Goal: Transaction & Acquisition: Purchase product/service

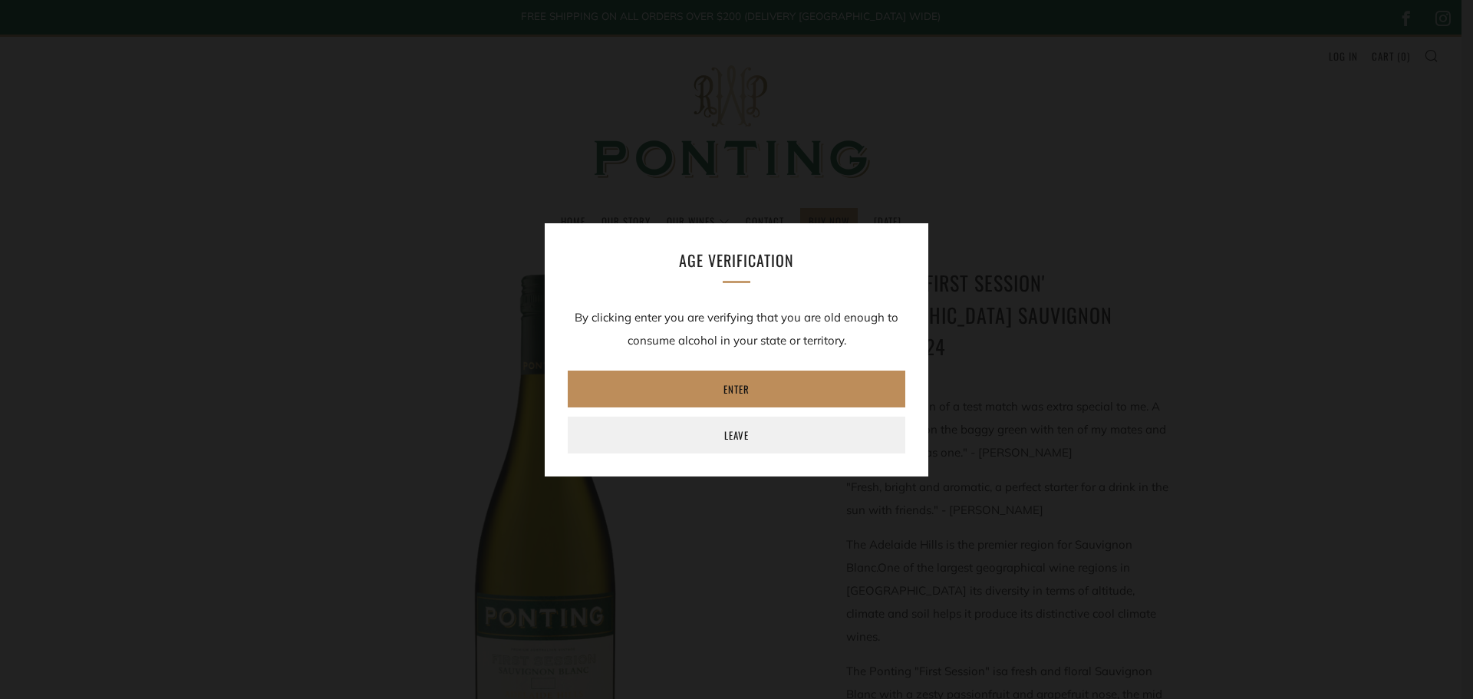
drag, startPoint x: 705, startPoint y: 153, endPoint x: 643, endPoint y: 388, distance: 243.5
click at [644, 388] on link "Enter" at bounding box center [736, 388] width 337 height 37
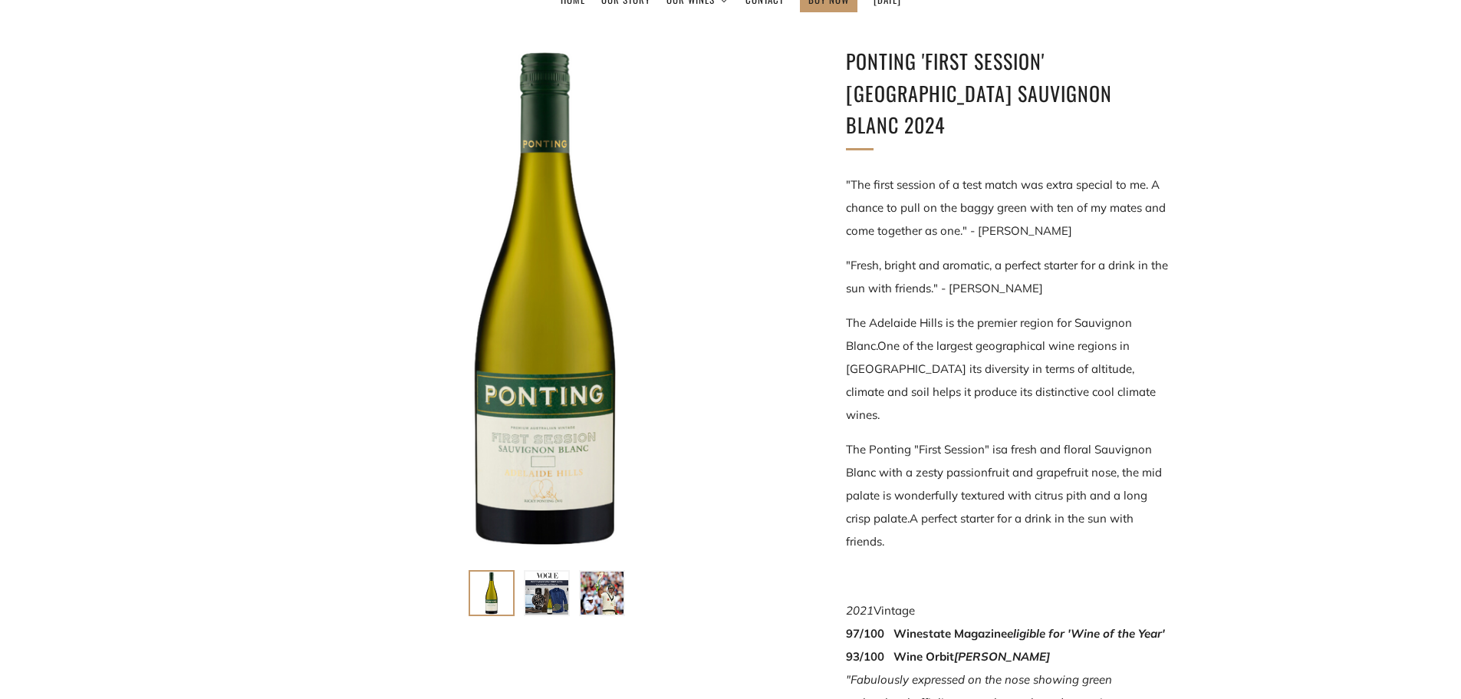
scroll to position [230, 0]
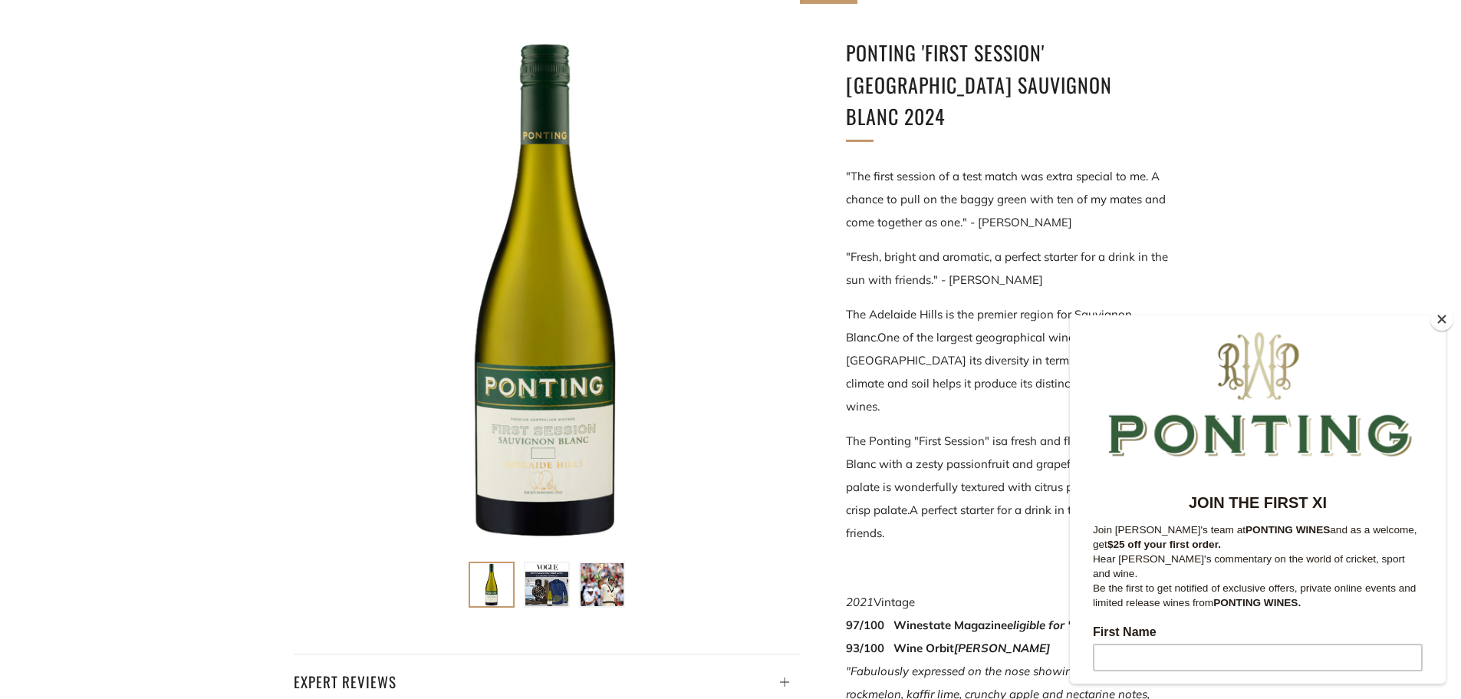
click at [1440, 326] on button "Close" at bounding box center [1441, 319] width 23 height 23
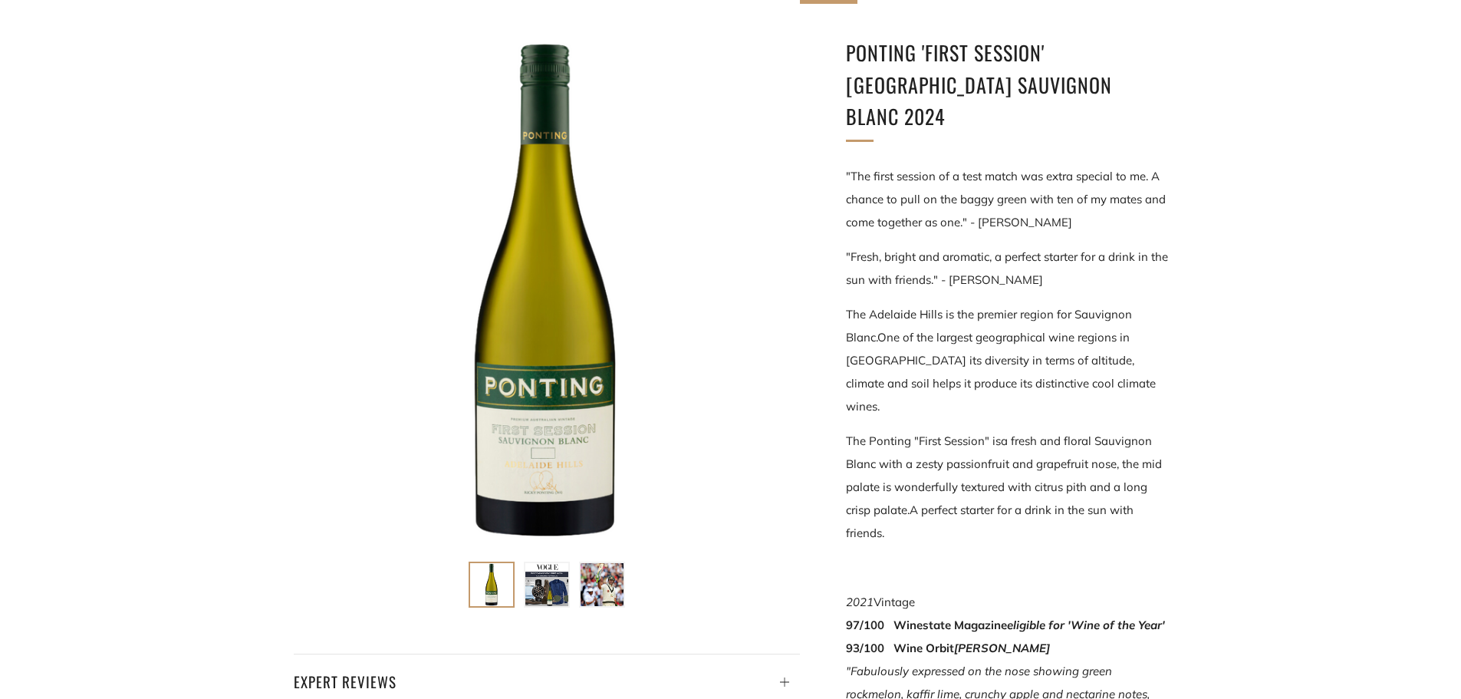
click at [535, 472] on div at bounding box center [547, 290] width 506 height 506
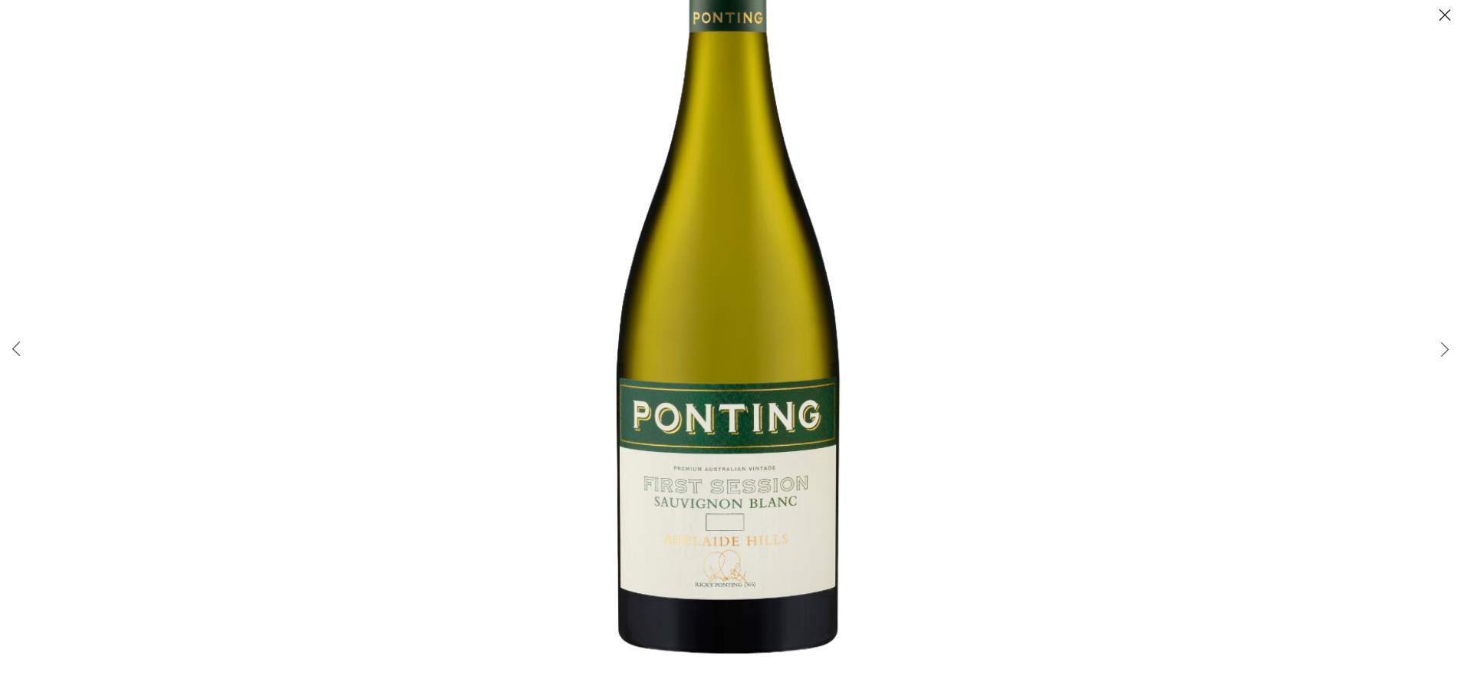
click at [1444, 18] on button "Close (Esc)" at bounding box center [1445, 16] width 32 height 32
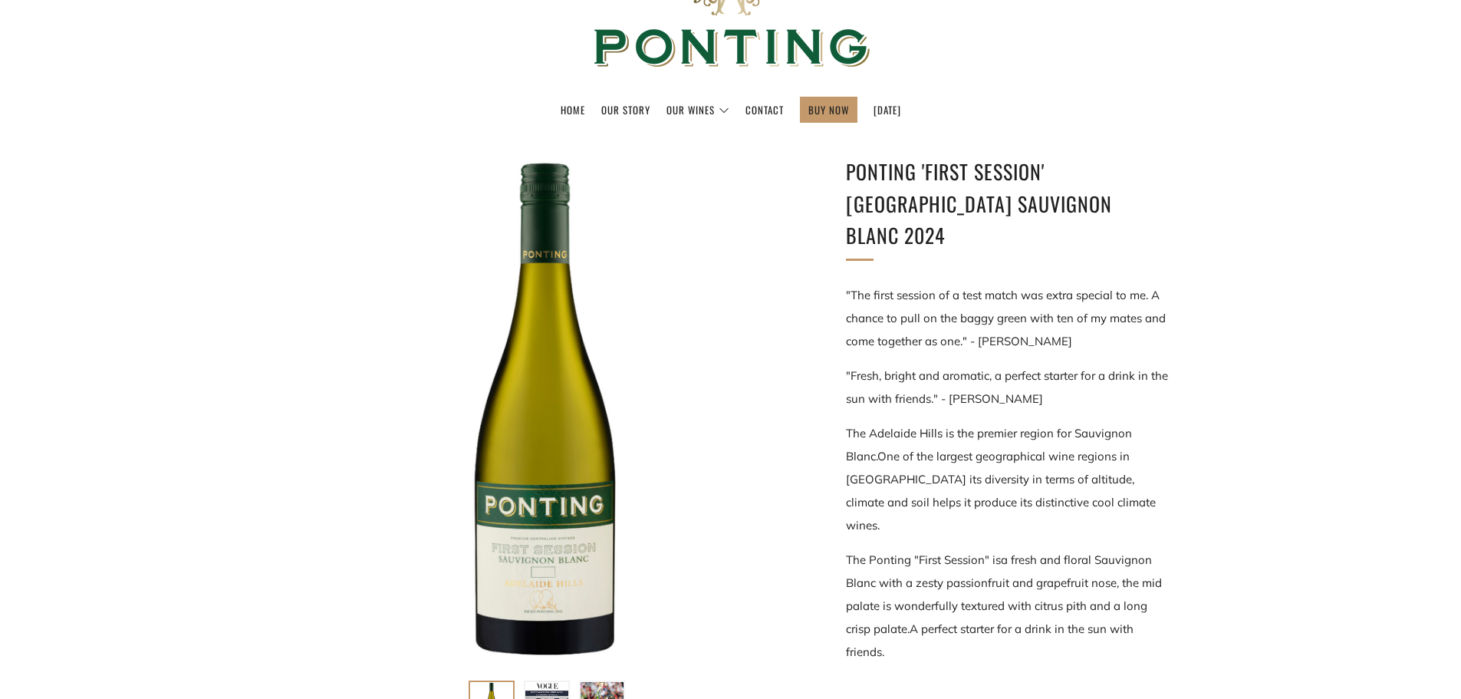
scroll to position [0, 0]
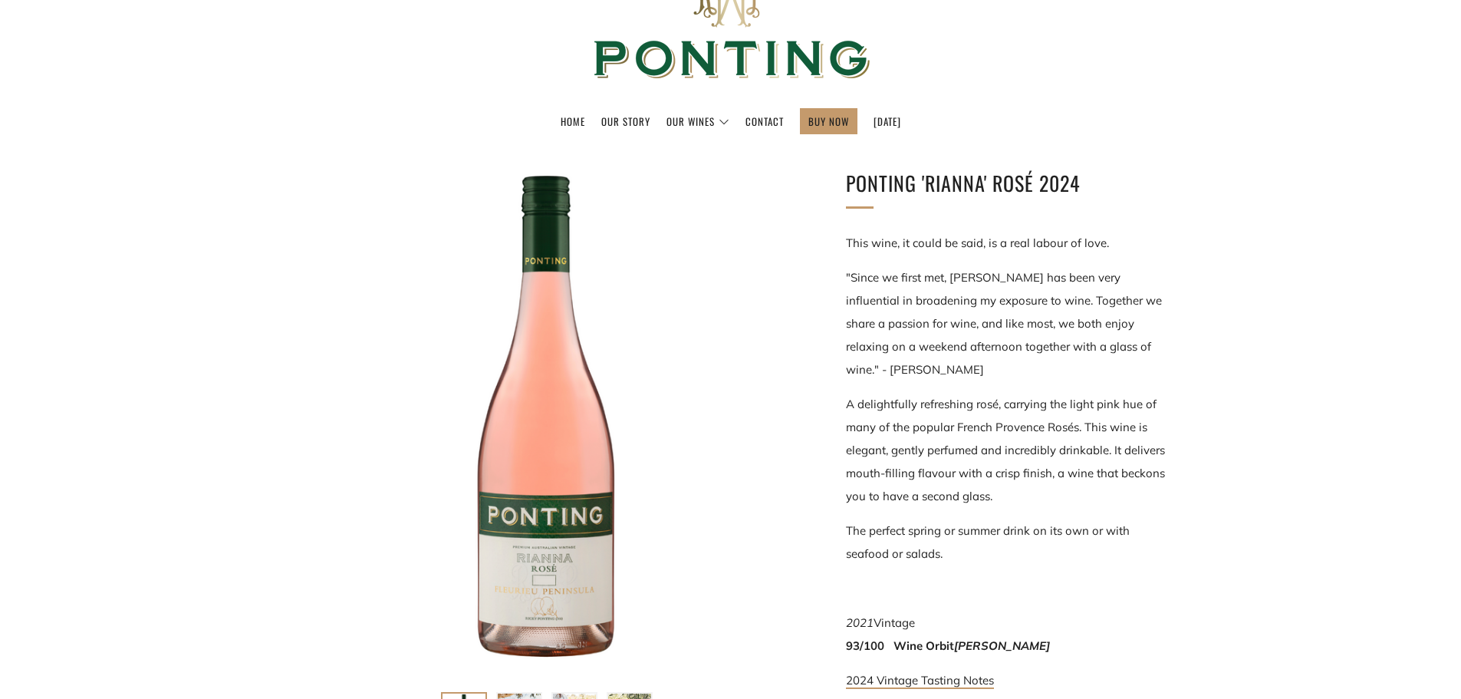
scroll to position [307, 0]
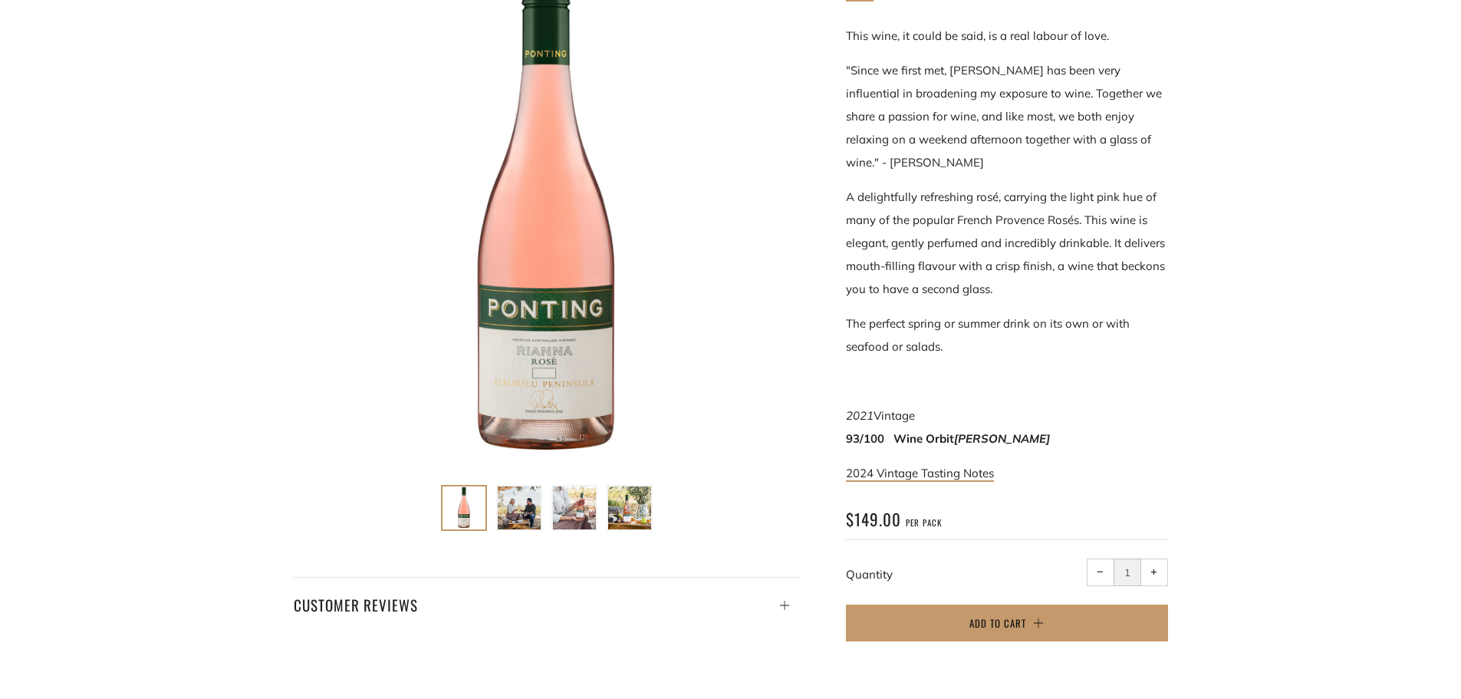
click at [537, 193] on div at bounding box center [547, 213] width 506 height 506
